Goal: Transaction & Acquisition: Purchase product/service

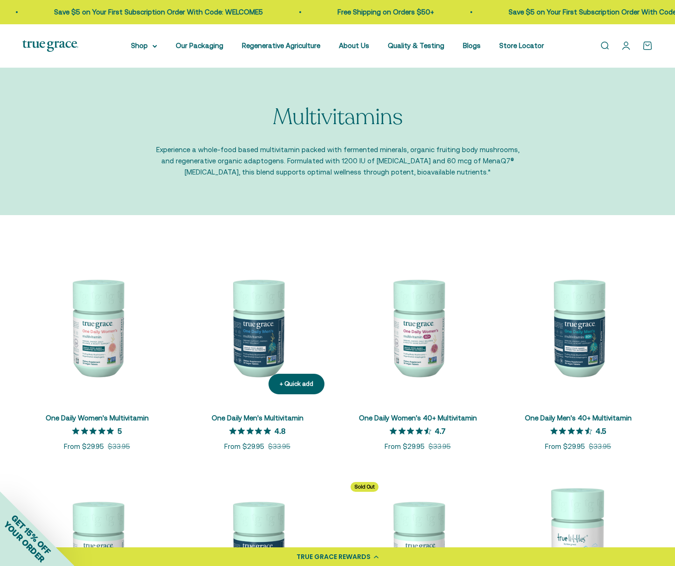
click at [256, 319] on img at bounding box center [257, 326] width 149 height 149
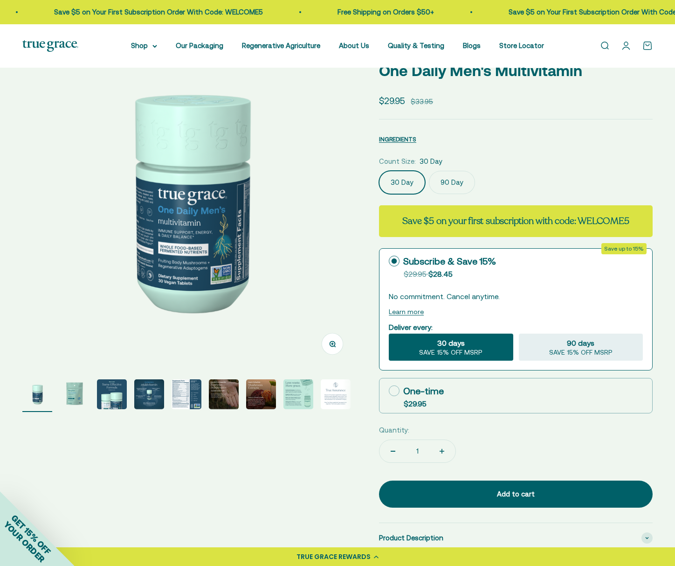
scroll to position [64, 0]
